Goal: Find specific page/section: Find specific page/section

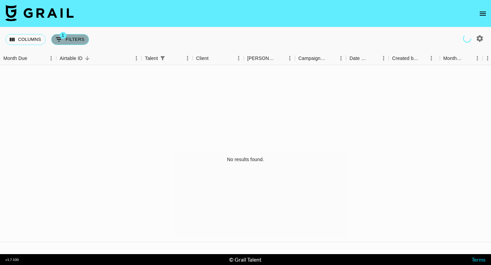
click at [78, 39] on button "1 Filters" at bounding box center [70, 39] width 38 height 11
select select "talentName"
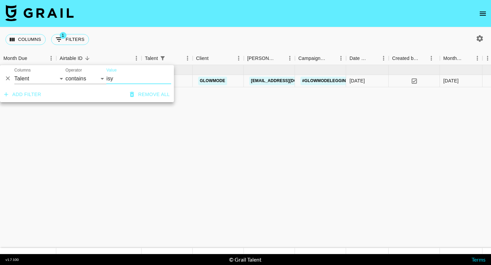
drag, startPoint x: 117, startPoint y: 78, endPoint x: 93, endPoint y: 78, distance: 23.9
click at [94, 78] on div "And Or Columns Grail Platform ID Airtable ID Talent Manager Client [PERSON_NAME…" at bounding box center [87, 76] width 174 height 22
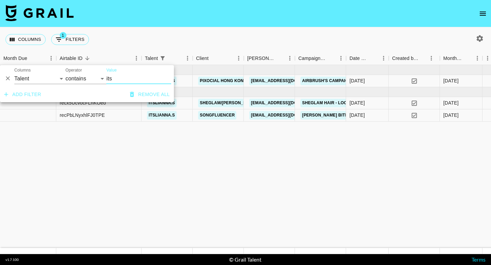
type input "its"
click at [178, 34] on div "Columns 1 Filters + Booking" at bounding box center [245, 39] width 491 height 25
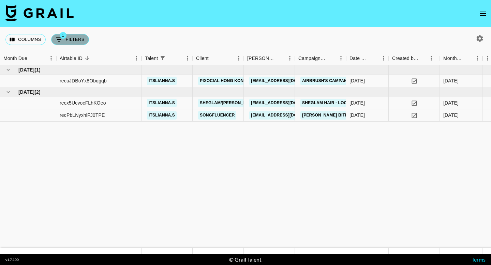
click at [64, 41] on button "1 Filters" at bounding box center [70, 39] width 38 height 11
select select "talentName"
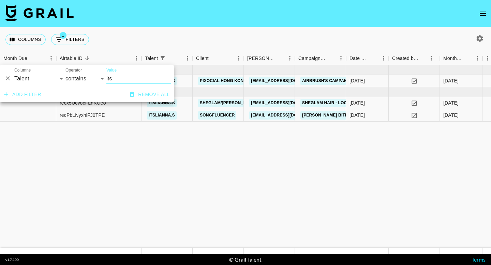
drag, startPoint x: 114, startPoint y: 79, endPoint x: 93, endPoint y: 79, distance: 21.5
click at [95, 79] on div "And Or Columns Grail Platform ID Airtable ID Talent Manager Client [PERSON_NAME…" at bounding box center [87, 76] width 174 height 22
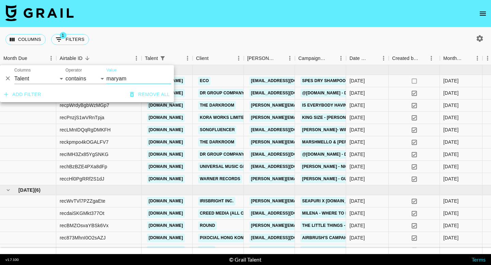
type input "maryam"
click at [203, 45] on div "Columns 1 Filters + Booking" at bounding box center [245, 39] width 491 height 25
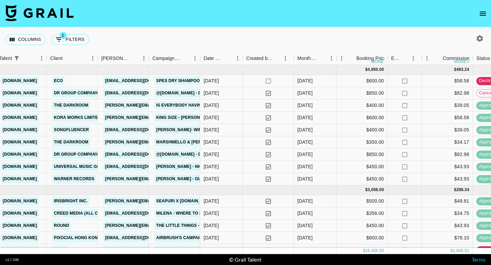
scroll to position [0, 118]
